Goal: Information Seeking & Learning: Check status

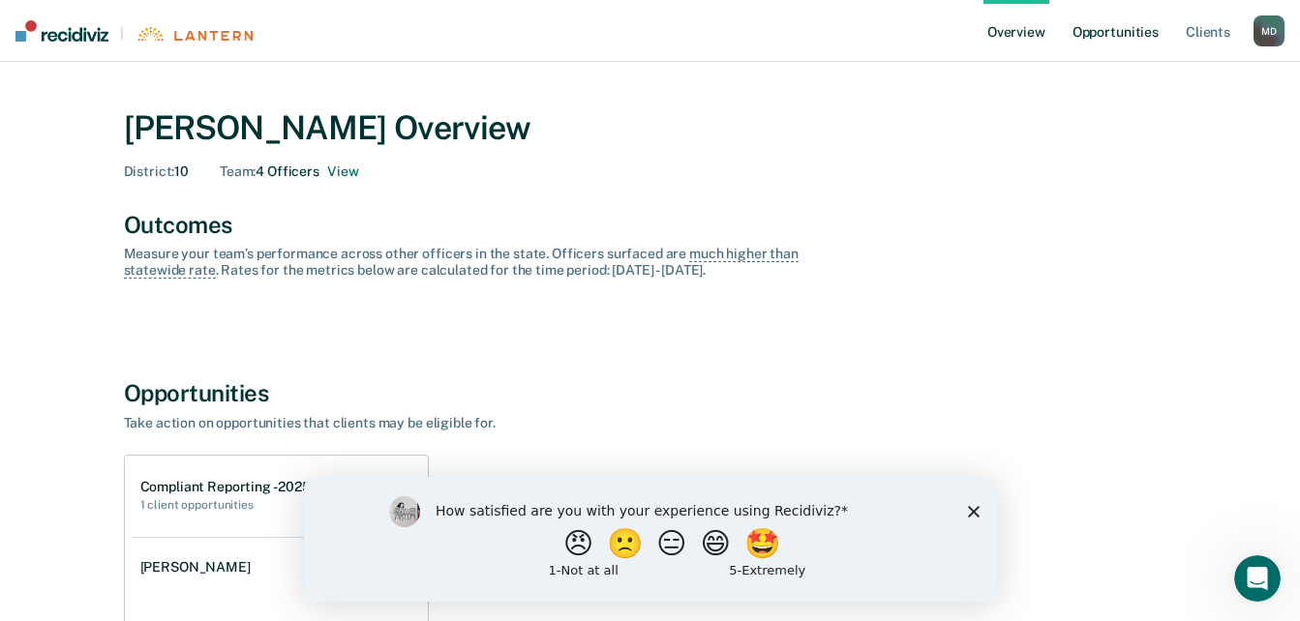
click at [1116, 15] on link "Opportunities" at bounding box center [1116, 31] width 94 height 62
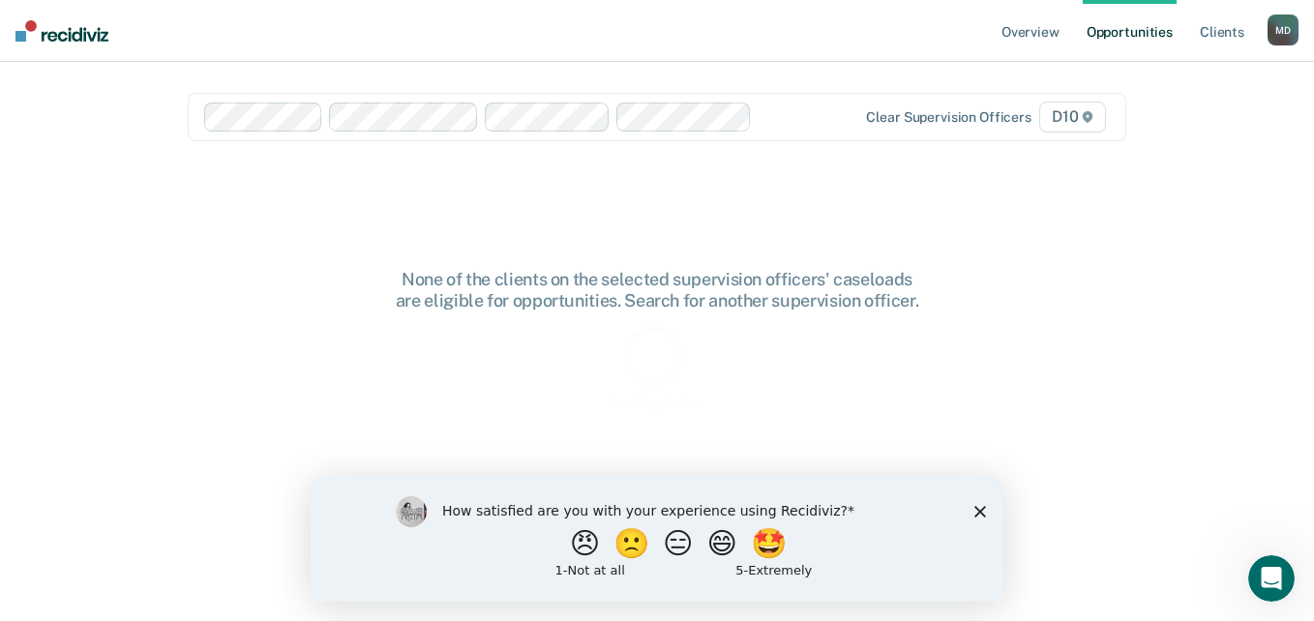
click at [977, 508] on icon "Close survey" at bounding box center [981, 511] width 12 height 12
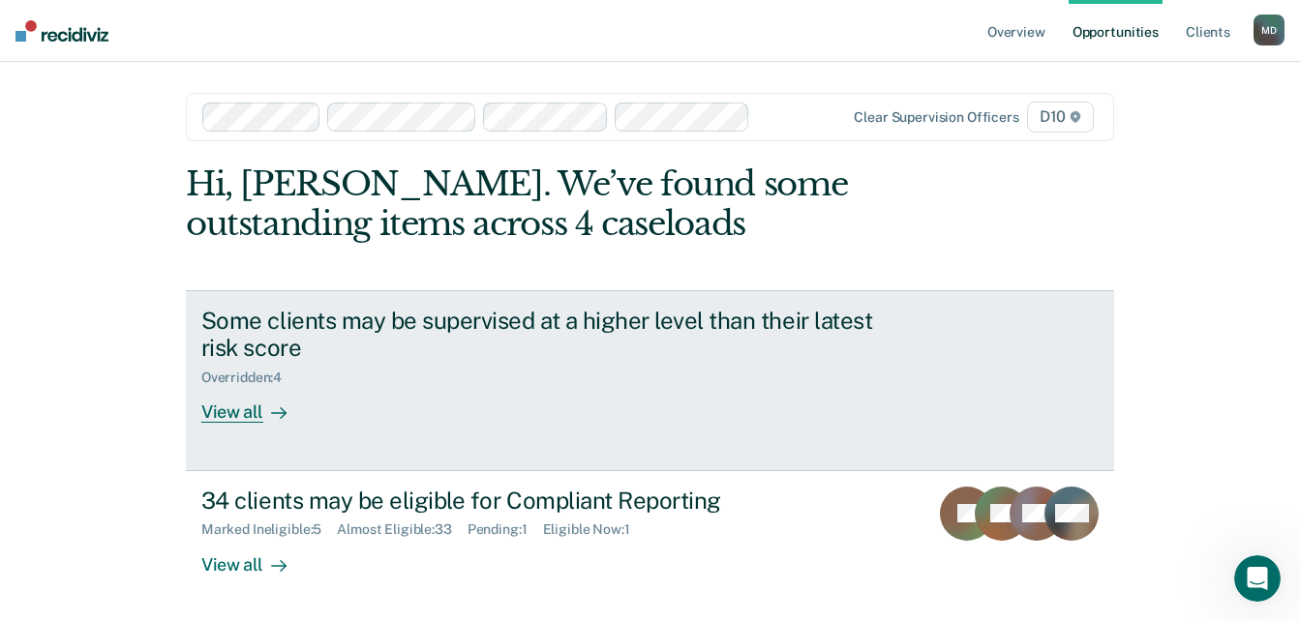
click at [497, 400] on div "Some clients may be supervised at a higher level than their latest risk score O…" at bounding box center [564, 365] width 726 height 117
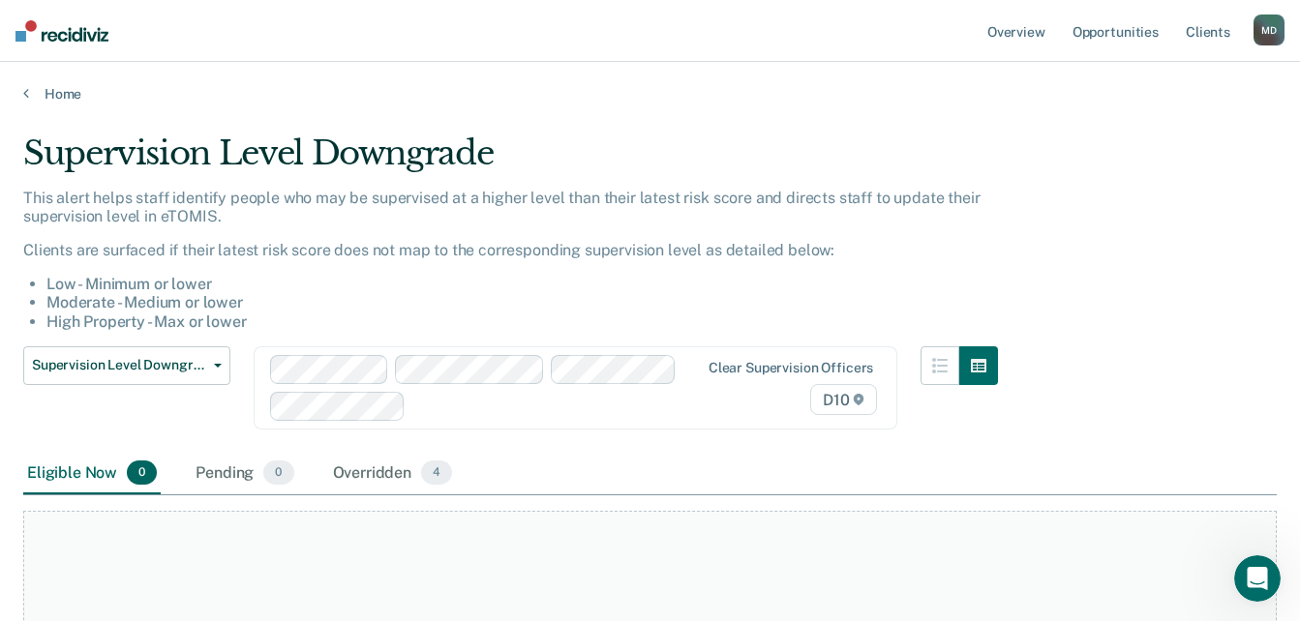
scroll to position [97, 0]
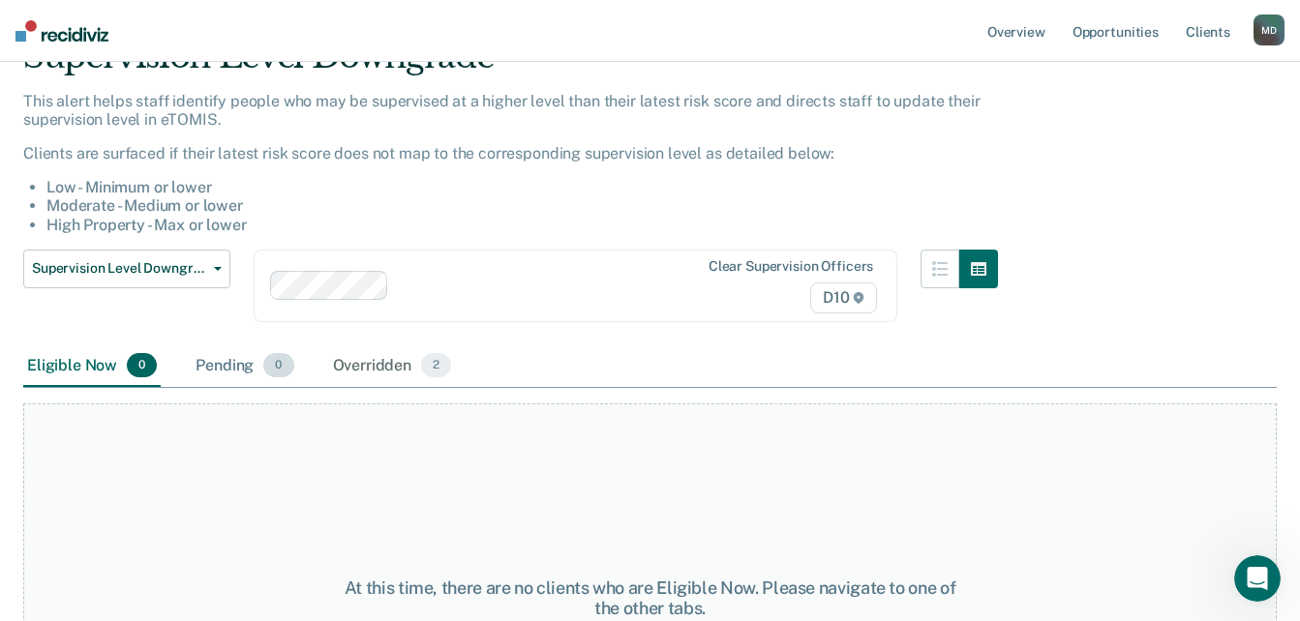
click at [207, 364] on div "Pending 0" at bounding box center [244, 367] width 105 height 43
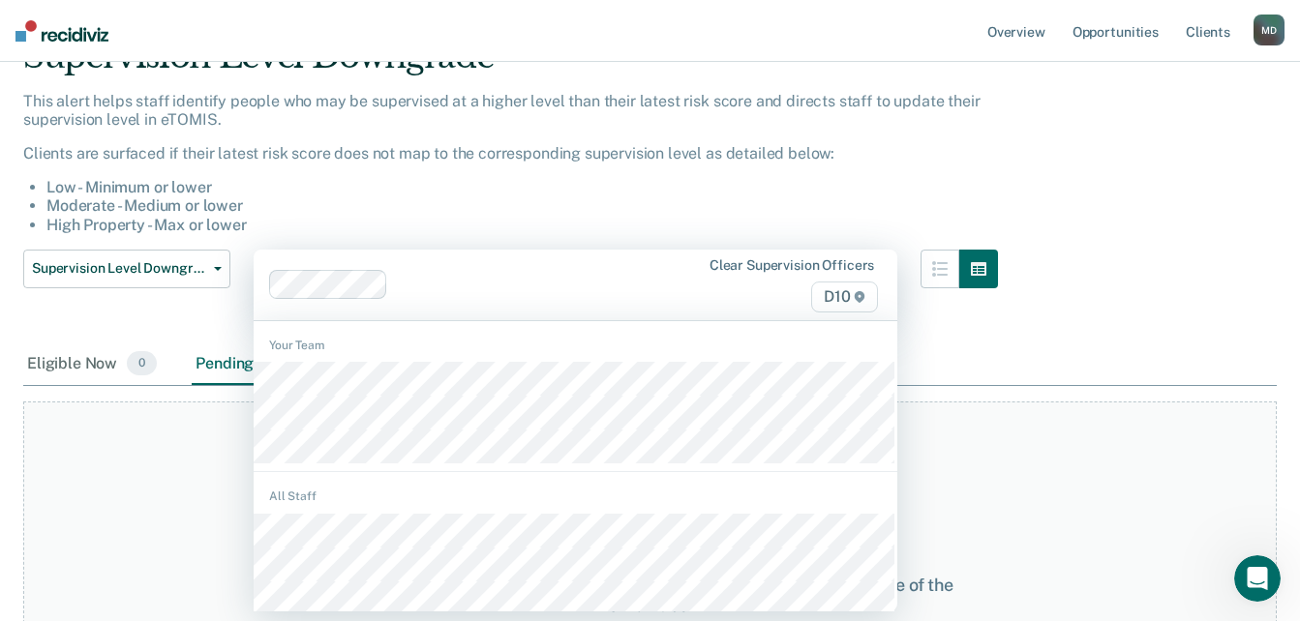
click at [119, 320] on div "Supervision Level Downgrade Supervision Level Downgrade Suspension of Direct Su…" at bounding box center [126, 297] width 207 height 94
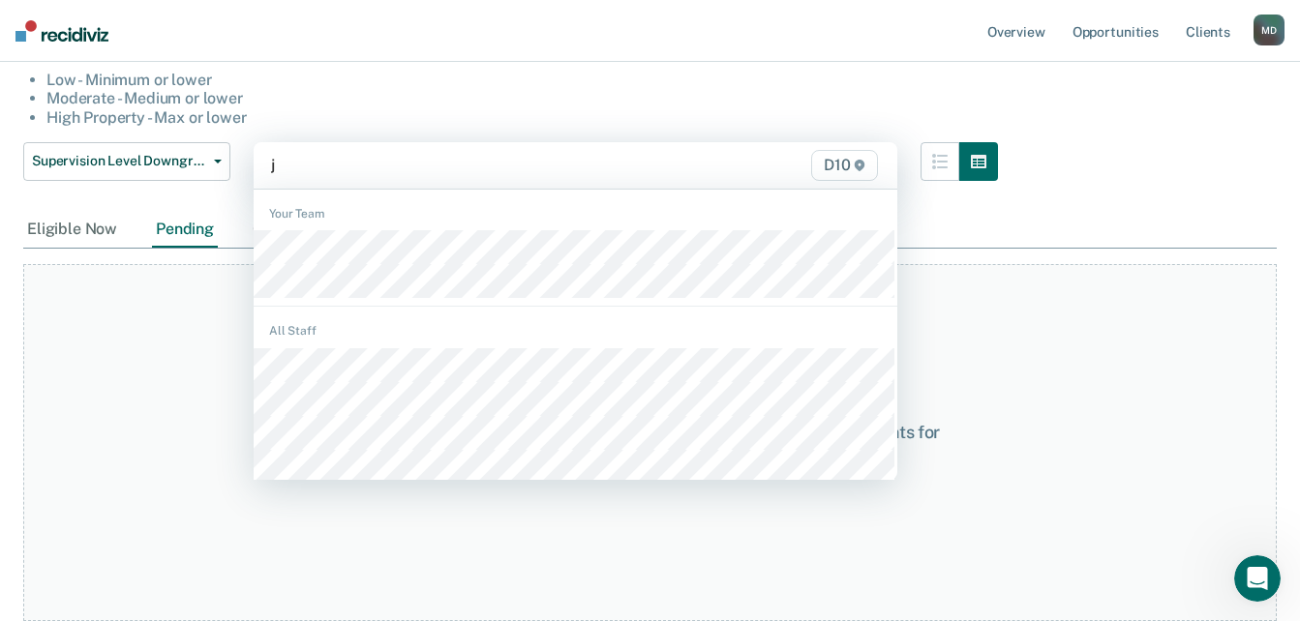
scroll to position [204, 0]
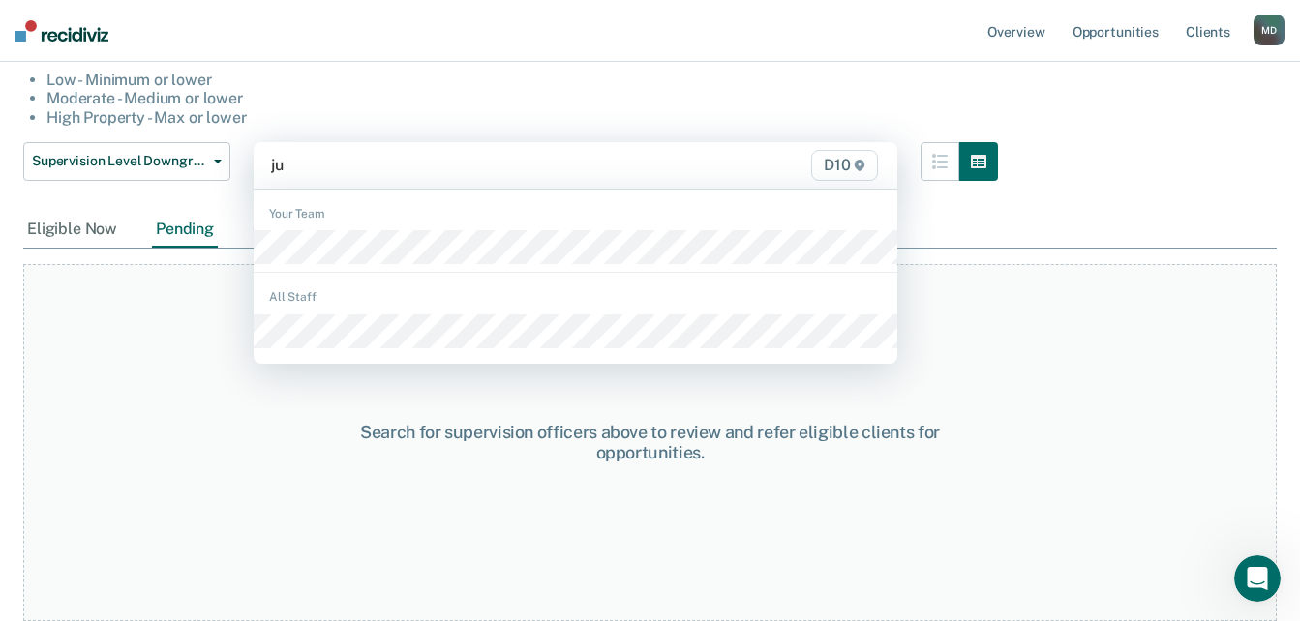
type input "[DATE]"
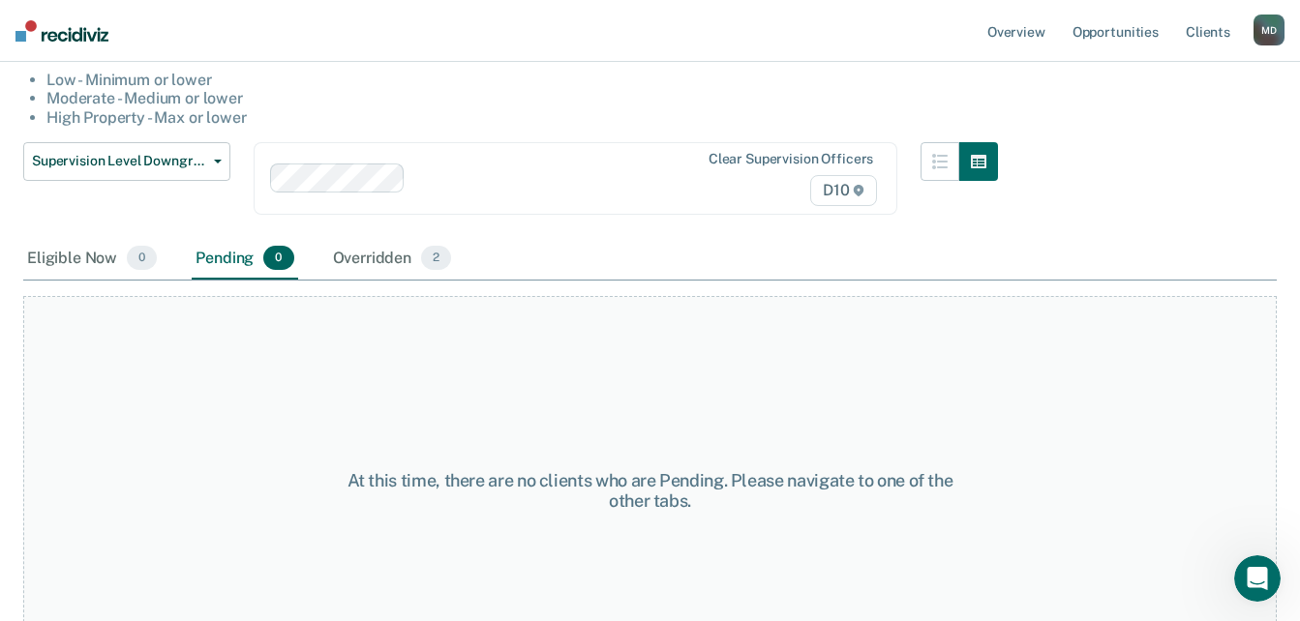
scroll to position [268, 0]
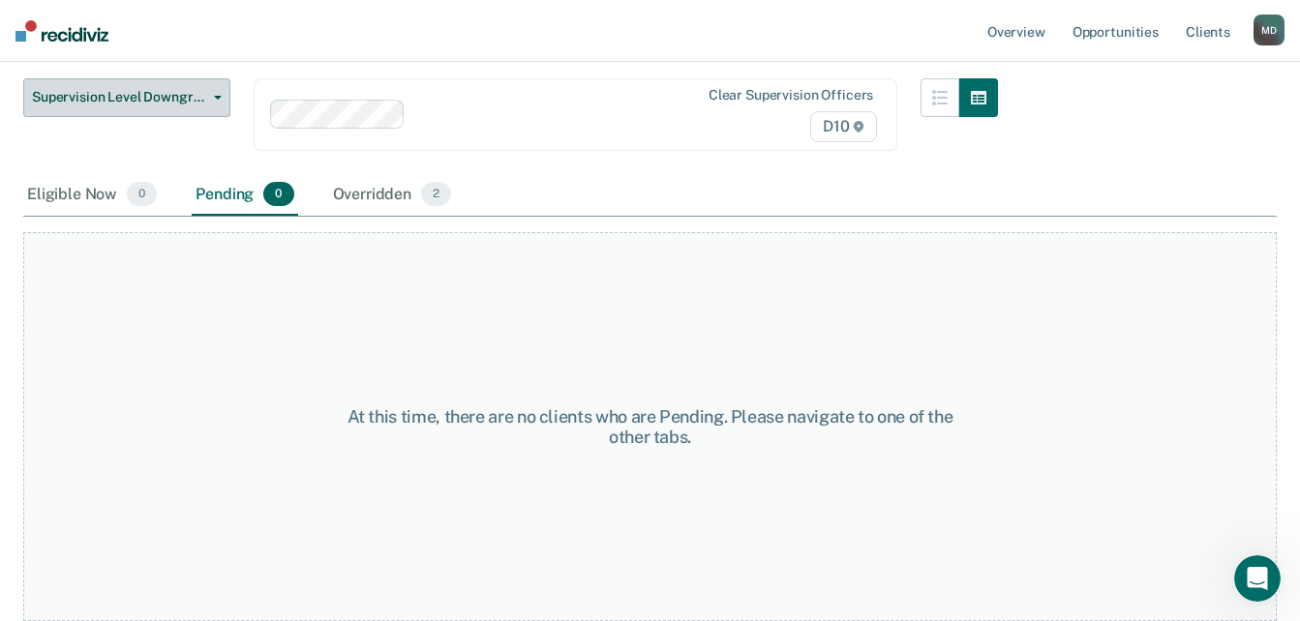
click at [218, 99] on icon "button" at bounding box center [218, 98] width 8 height 4
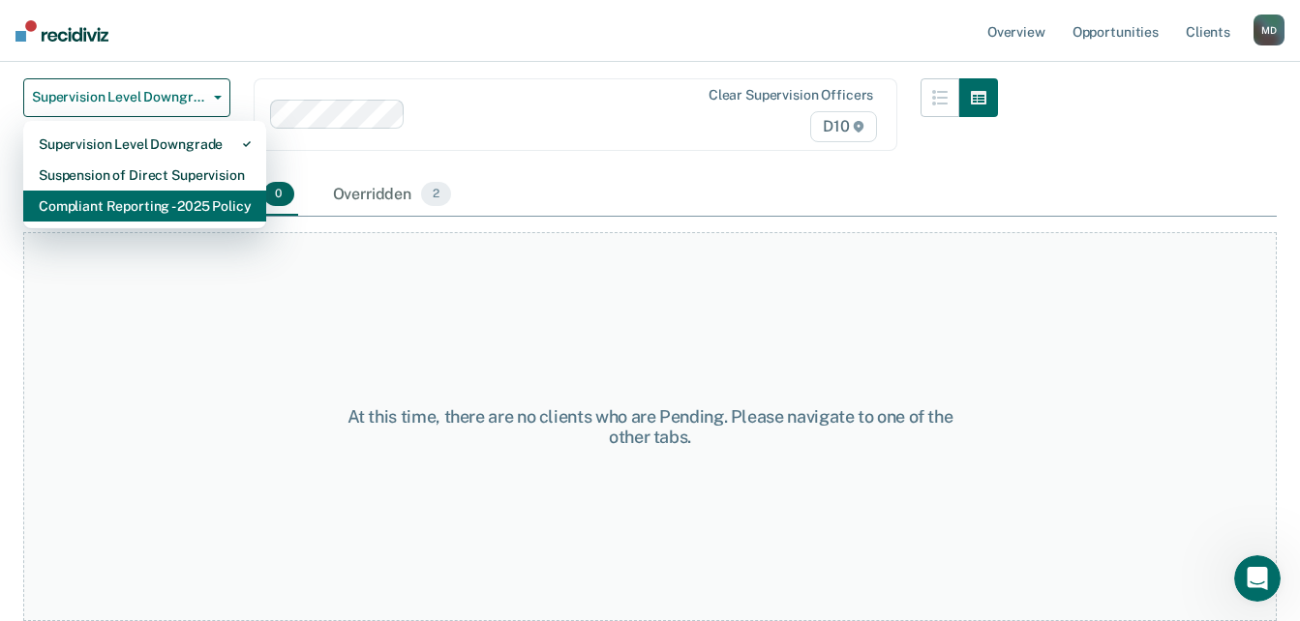
click at [161, 204] on div "Compliant Reporting - 2025 Policy" at bounding box center [145, 206] width 212 height 31
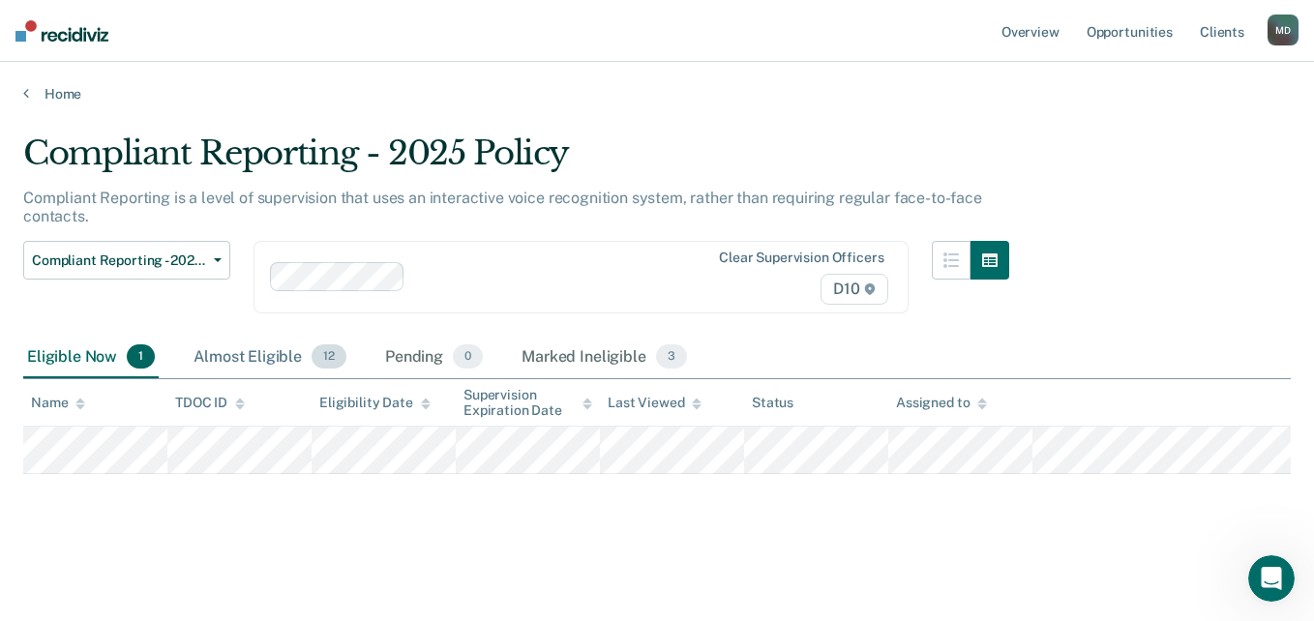
click at [265, 352] on div "Almost Eligible 12" at bounding box center [270, 358] width 161 height 43
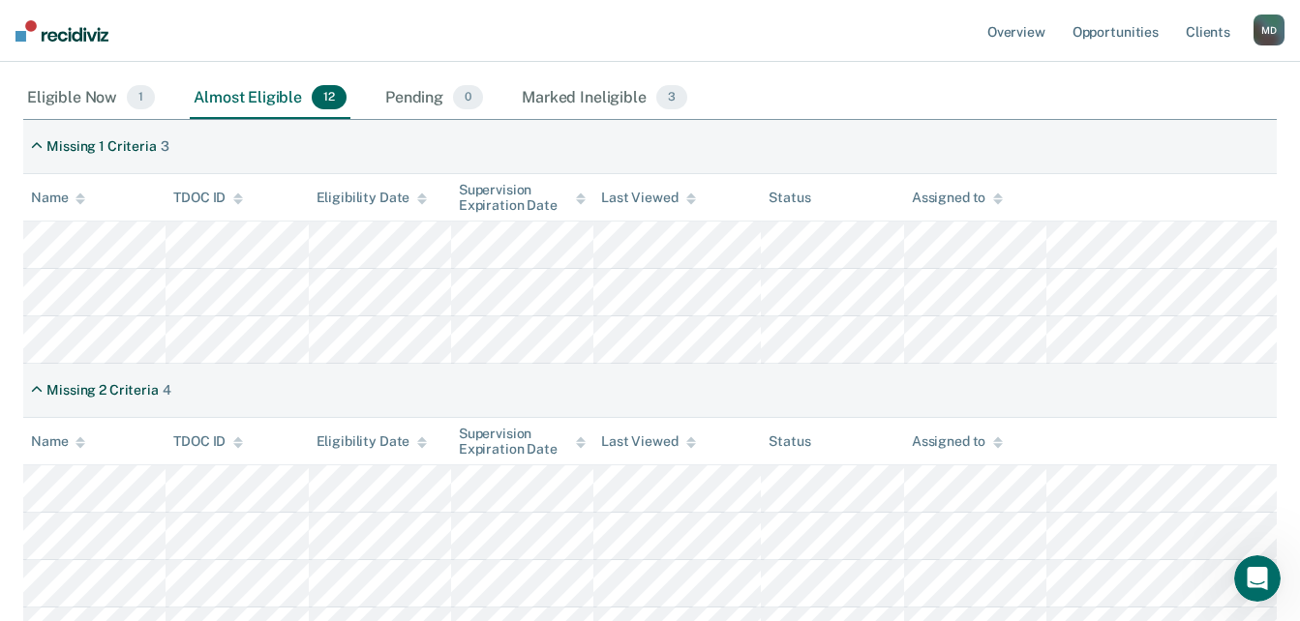
scroll to position [290, 0]
